Goal: Register for event/course

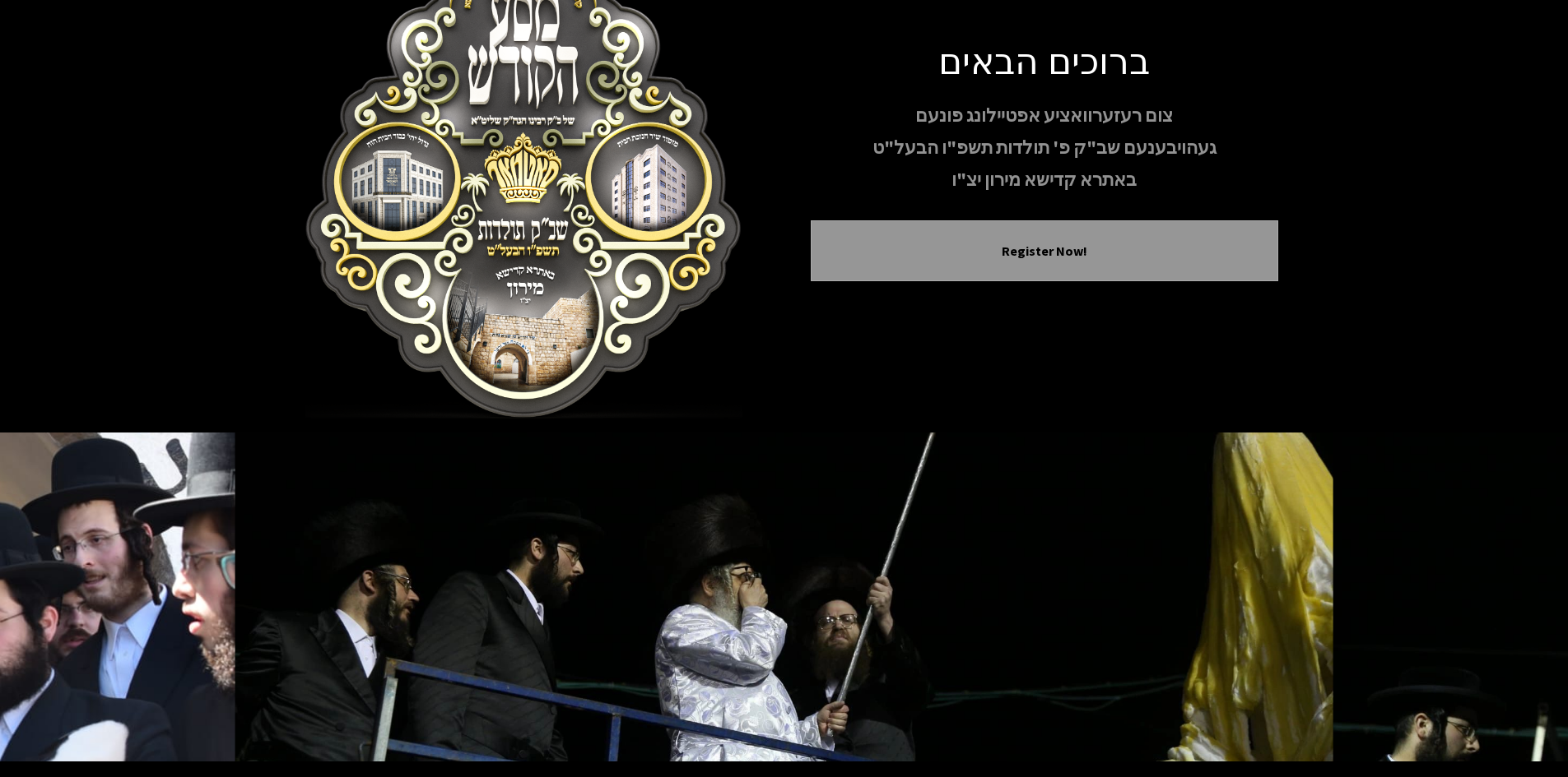
scroll to position [88, 0]
click at [41, 590] on icon "Previous image" at bounding box center [46, 596] width 13 height 13
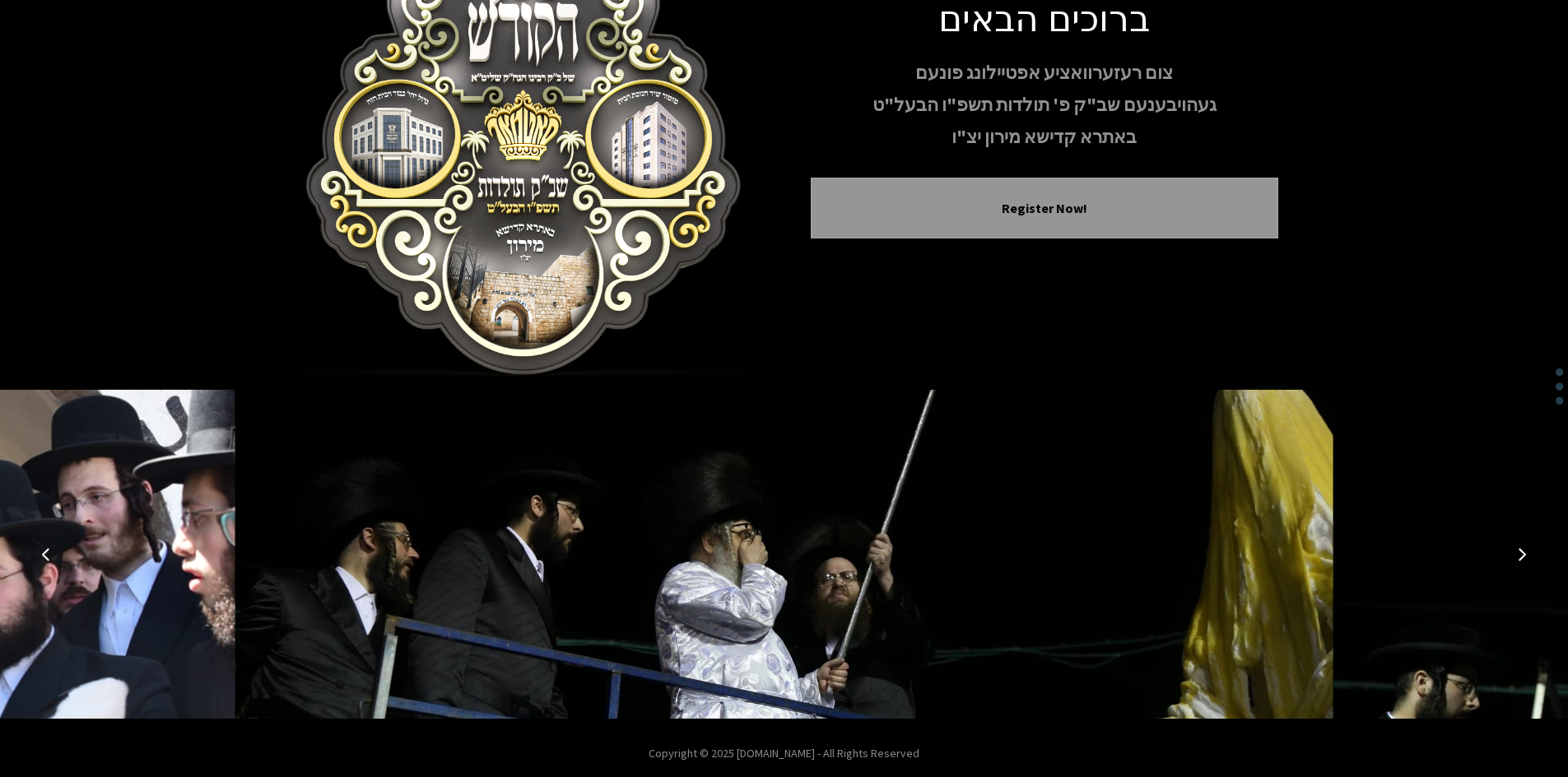
scroll to position [142, 0]
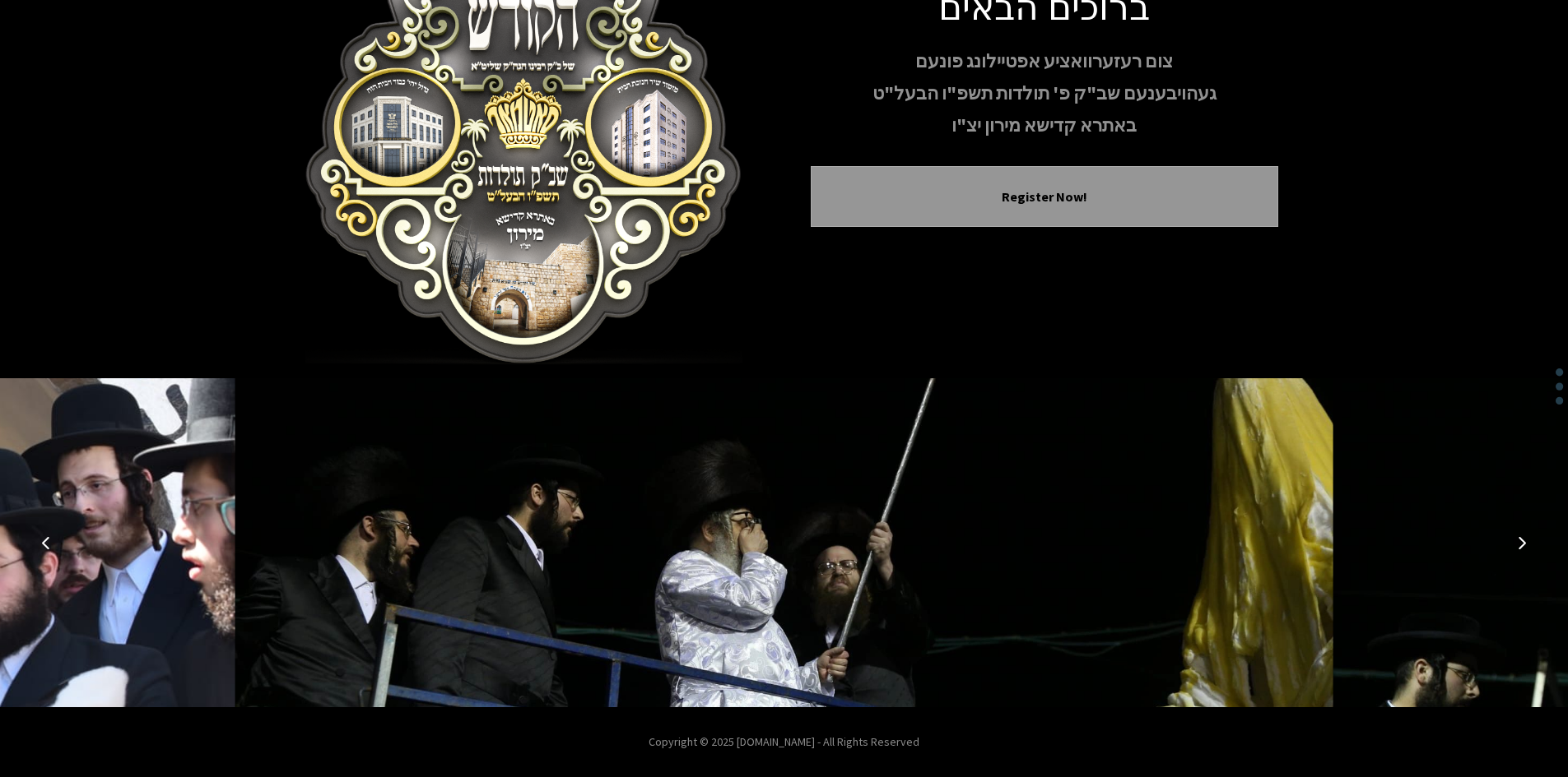
click at [1519, 539] on icon "Next image" at bounding box center [1522, 542] width 13 height 13
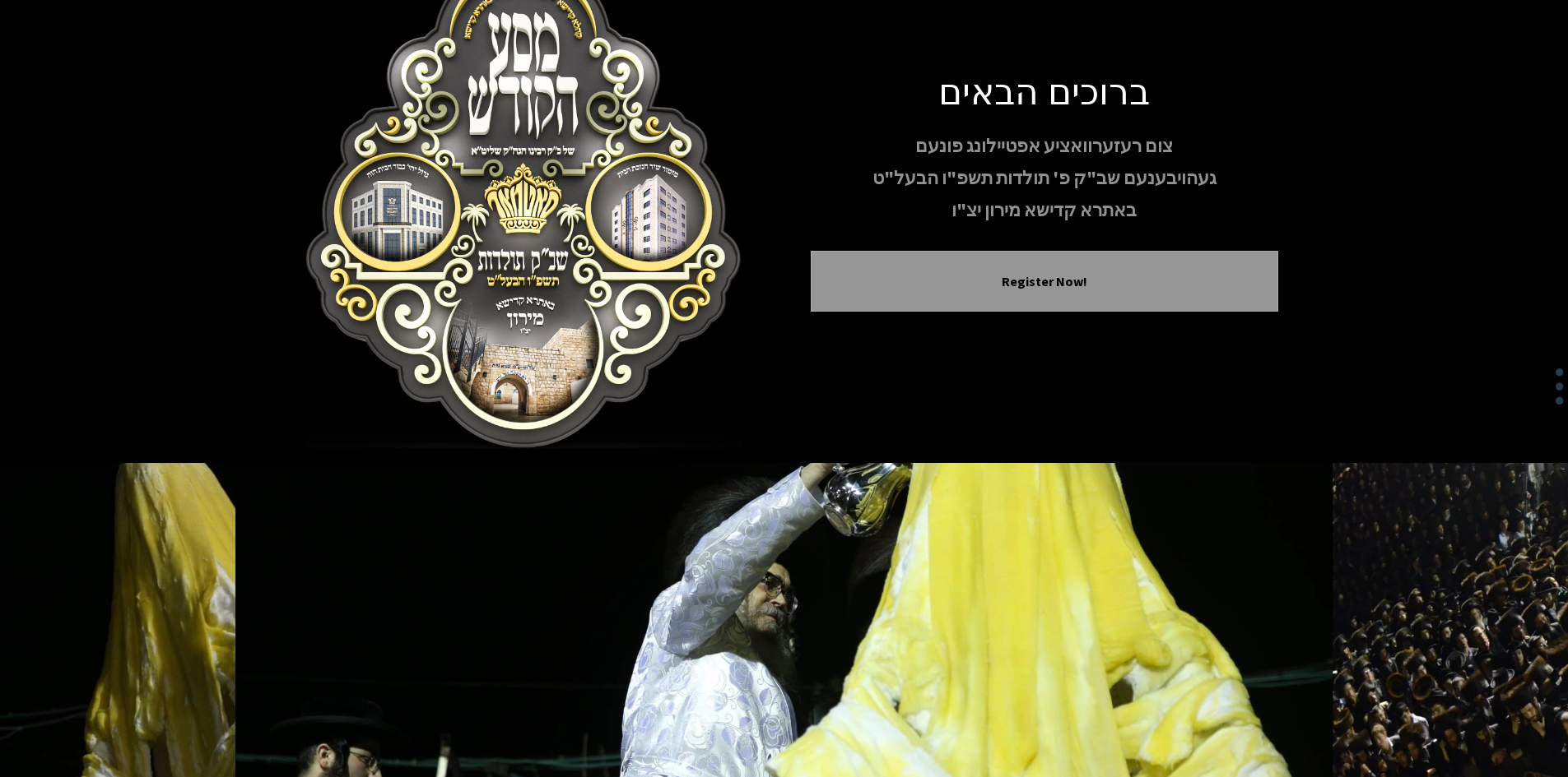
scroll to position [0, 0]
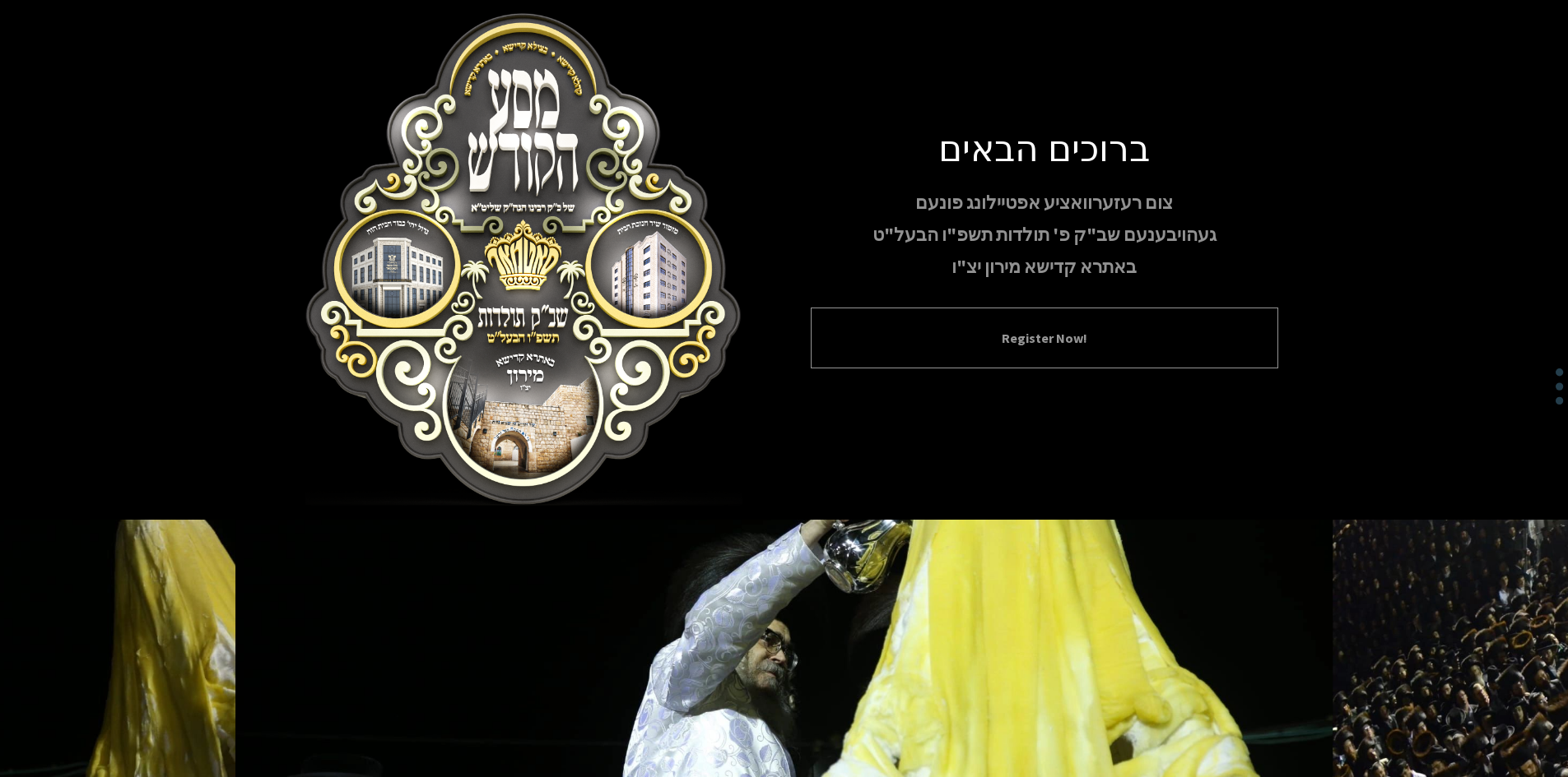
click at [1032, 330] on button "Register Now!" at bounding box center [1044, 338] width 426 height 20
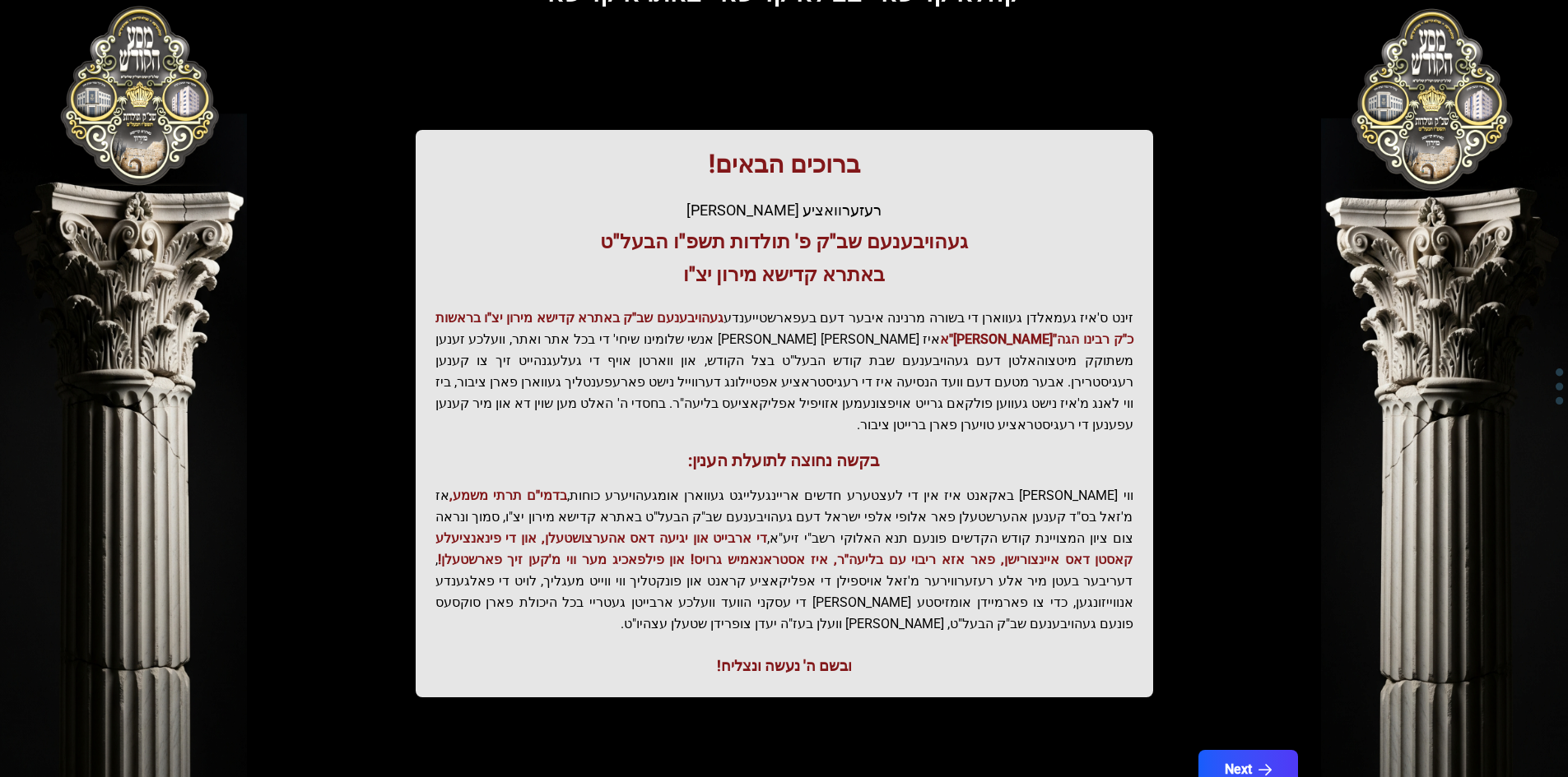
scroll to position [175, 0]
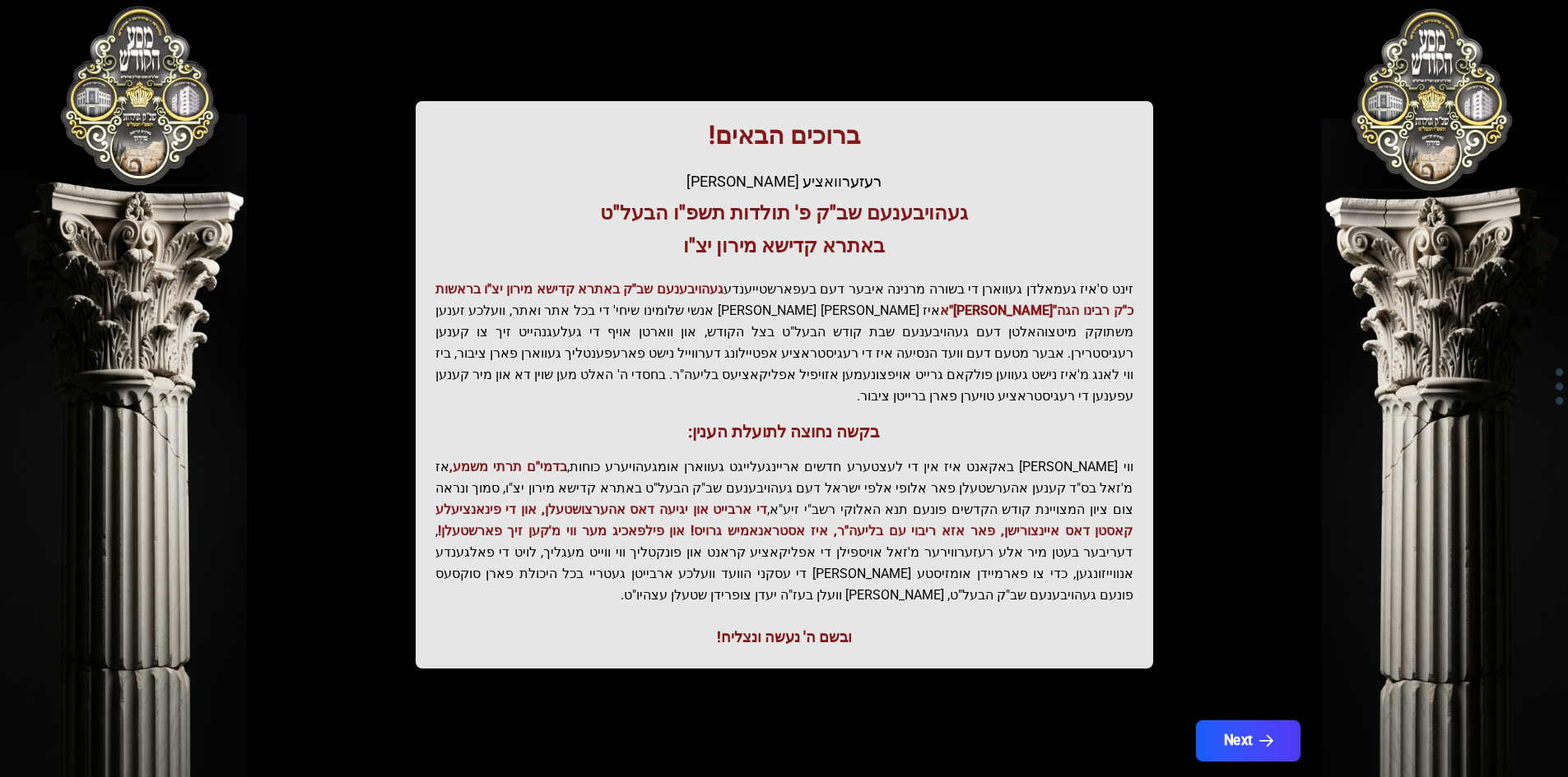
click at [1251, 721] on button "Next" at bounding box center [1247, 741] width 104 height 41
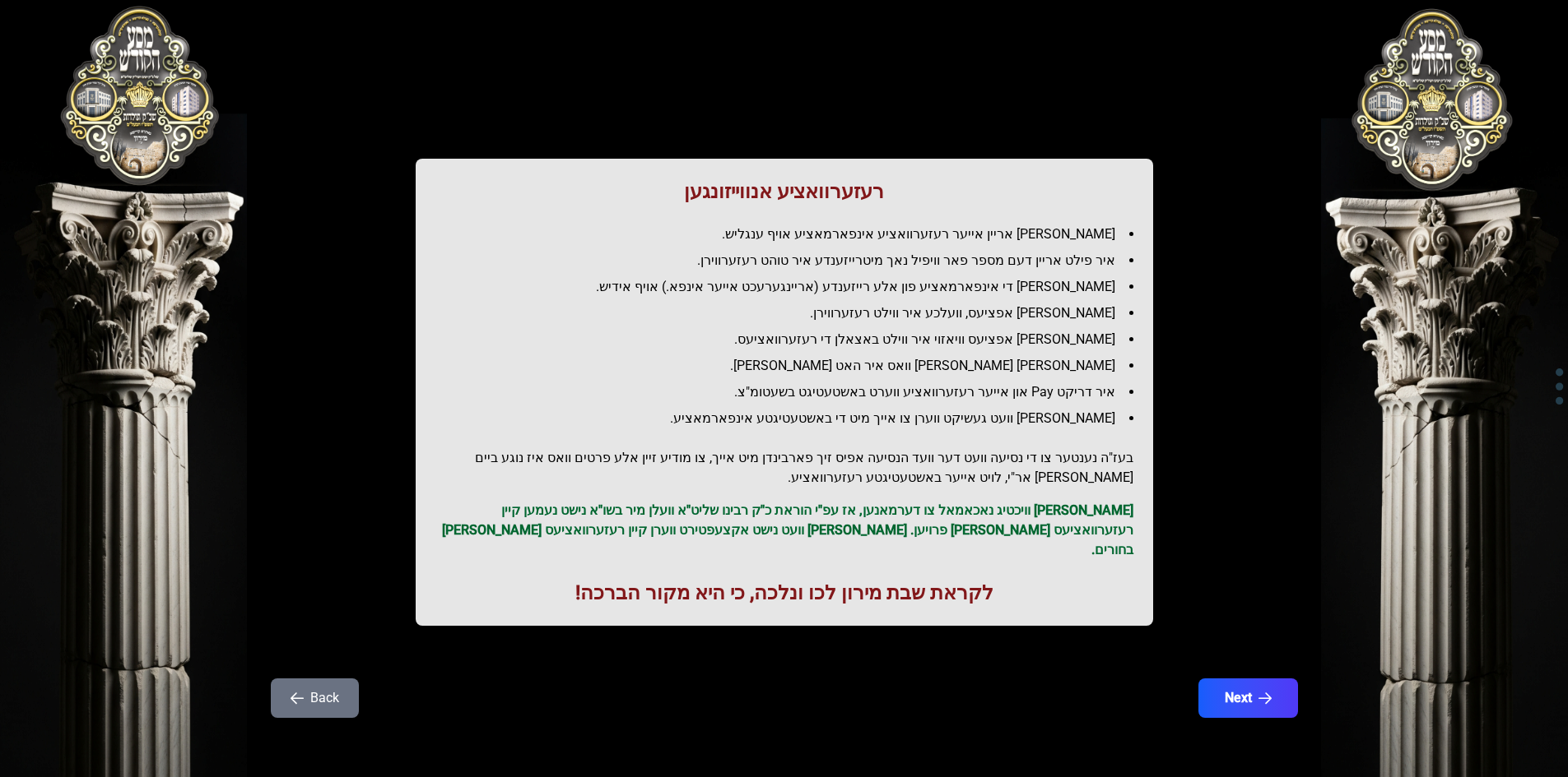
scroll to position [0, 0]
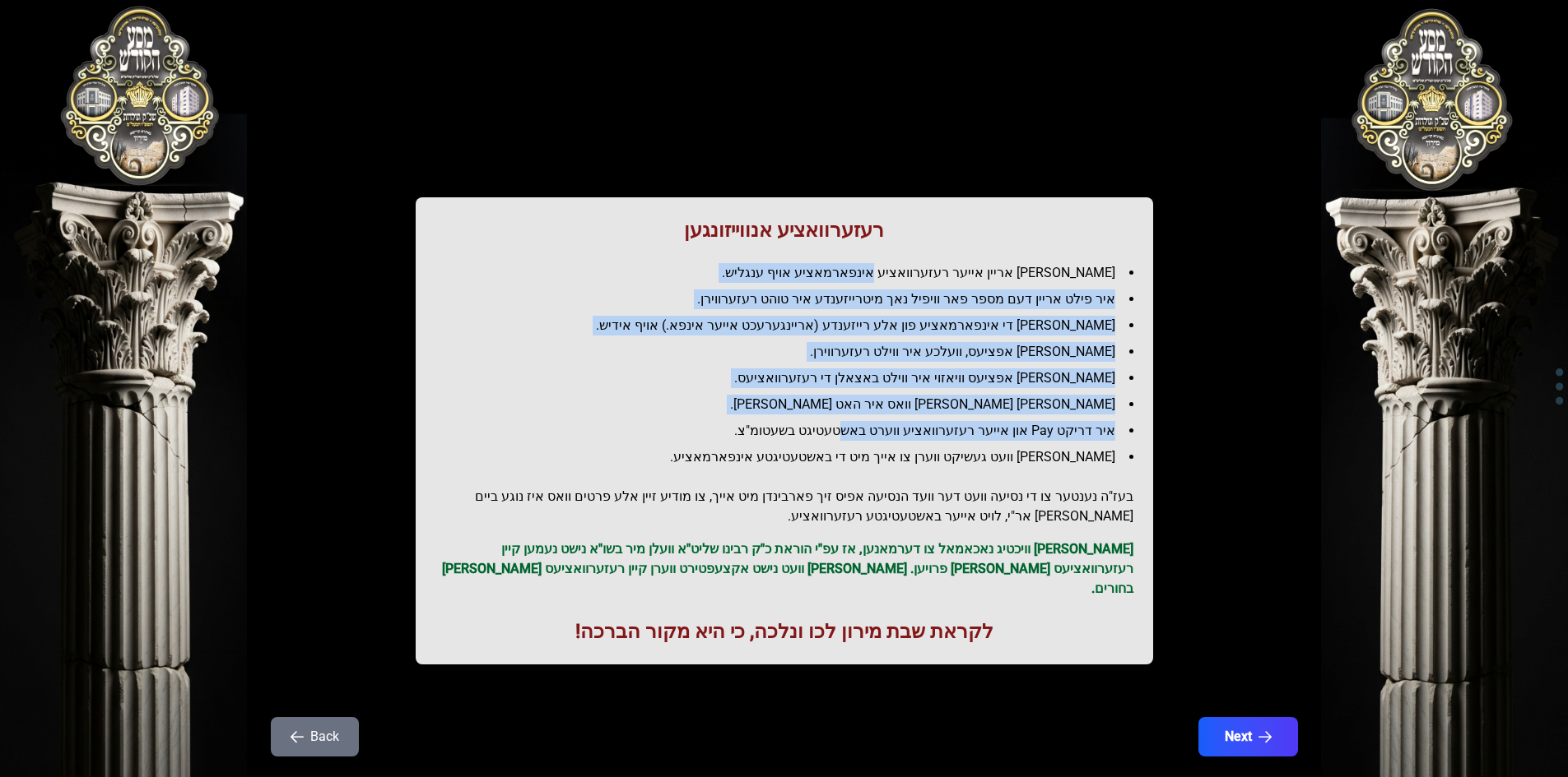
drag, startPoint x: 915, startPoint y: 278, endPoint x: 863, endPoint y: 448, distance: 177.8
click at [863, 430] on ul "[PERSON_NAME] אריין אייער רעזערוואציע אינפארמאציע אויף ענגליש. איר פילט אריין ד…" at bounding box center [784, 364] width 698 height 204
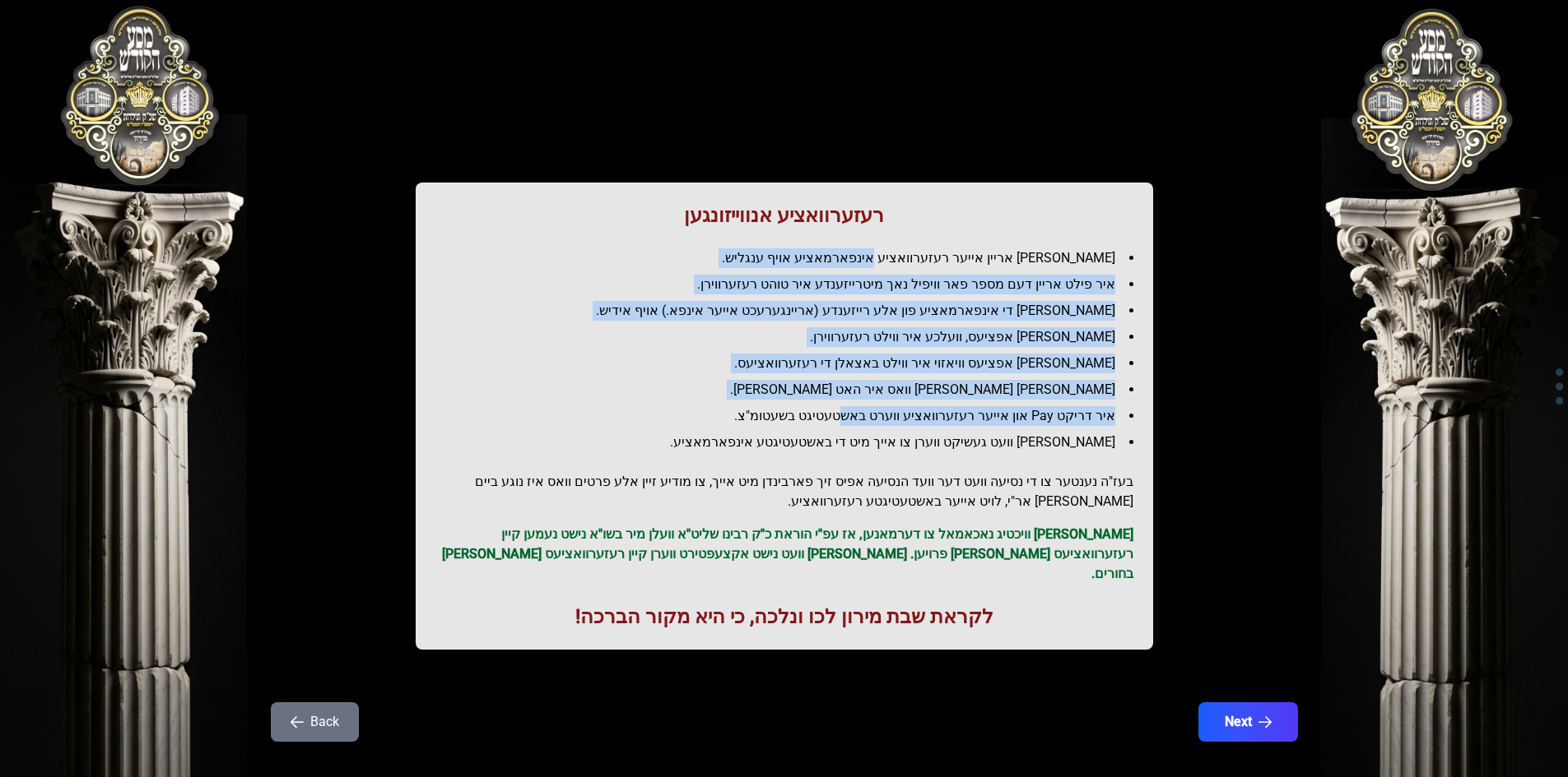
scroll to position [19, 0]
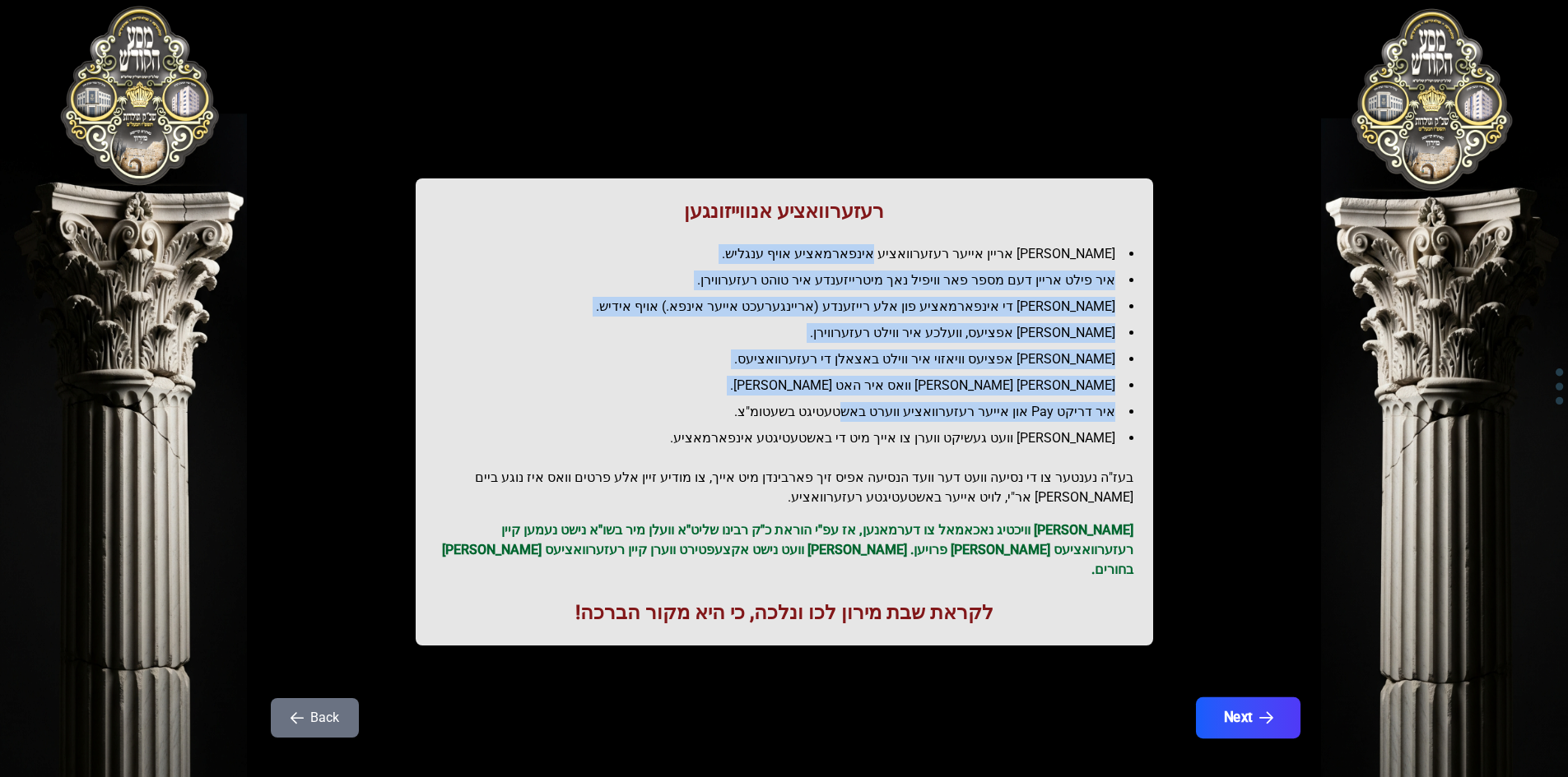
click at [1246, 703] on button "Next" at bounding box center [1247, 717] width 104 height 41
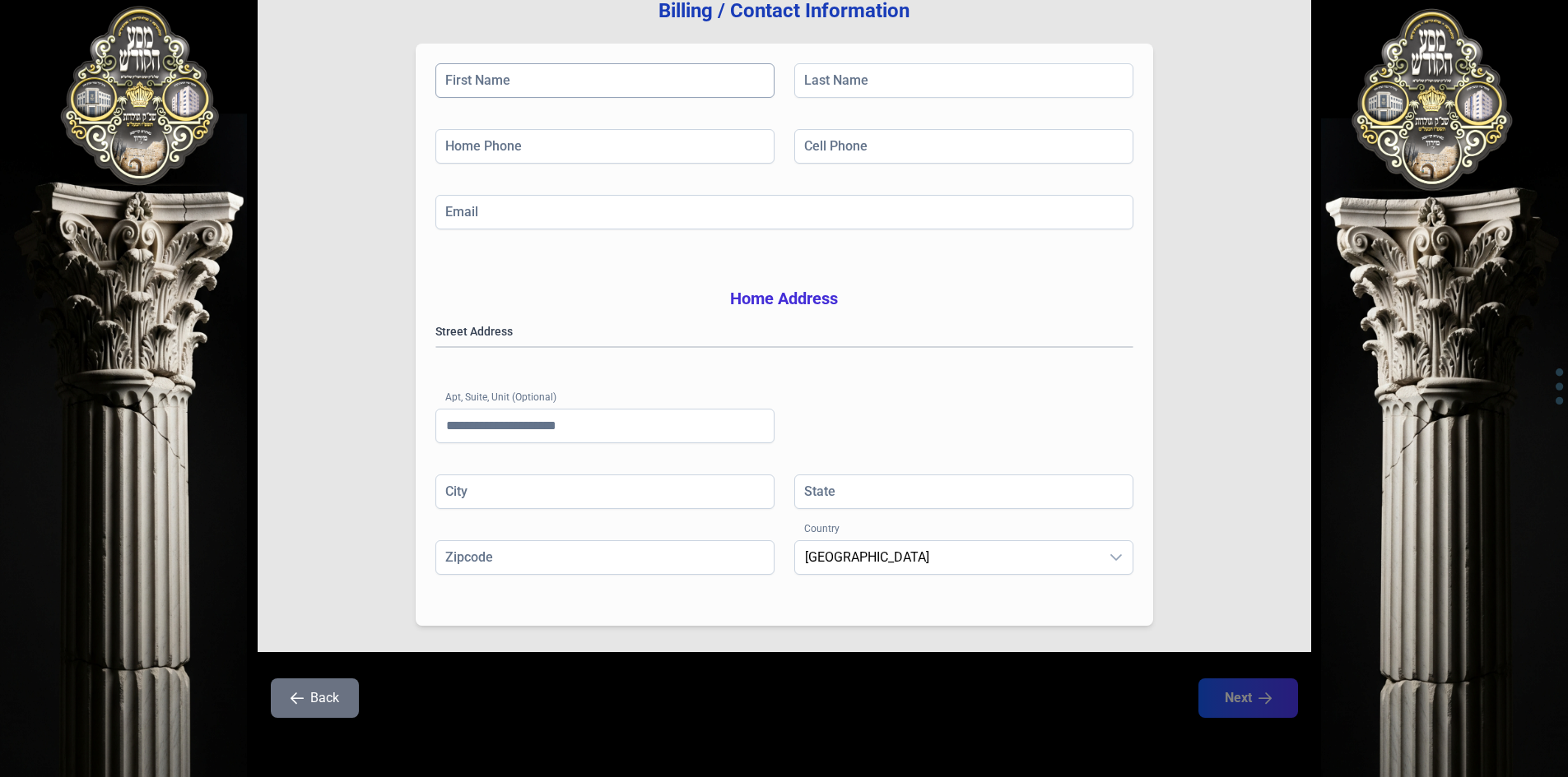
scroll to position [0, 0]
